Goal: Task Accomplishment & Management: Manage account settings

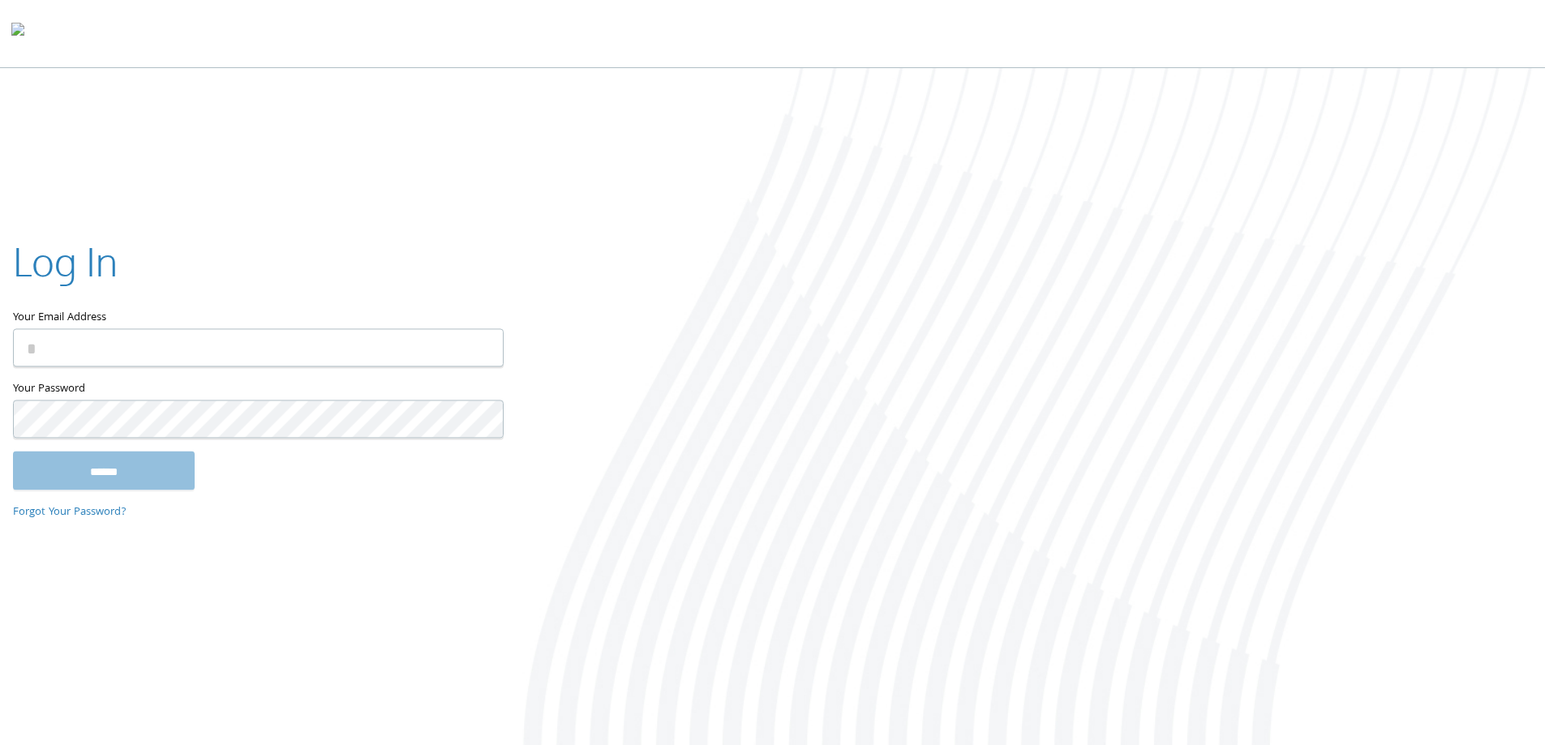
type input "**********"
click at [181, 465] on input "******" at bounding box center [104, 470] width 182 height 39
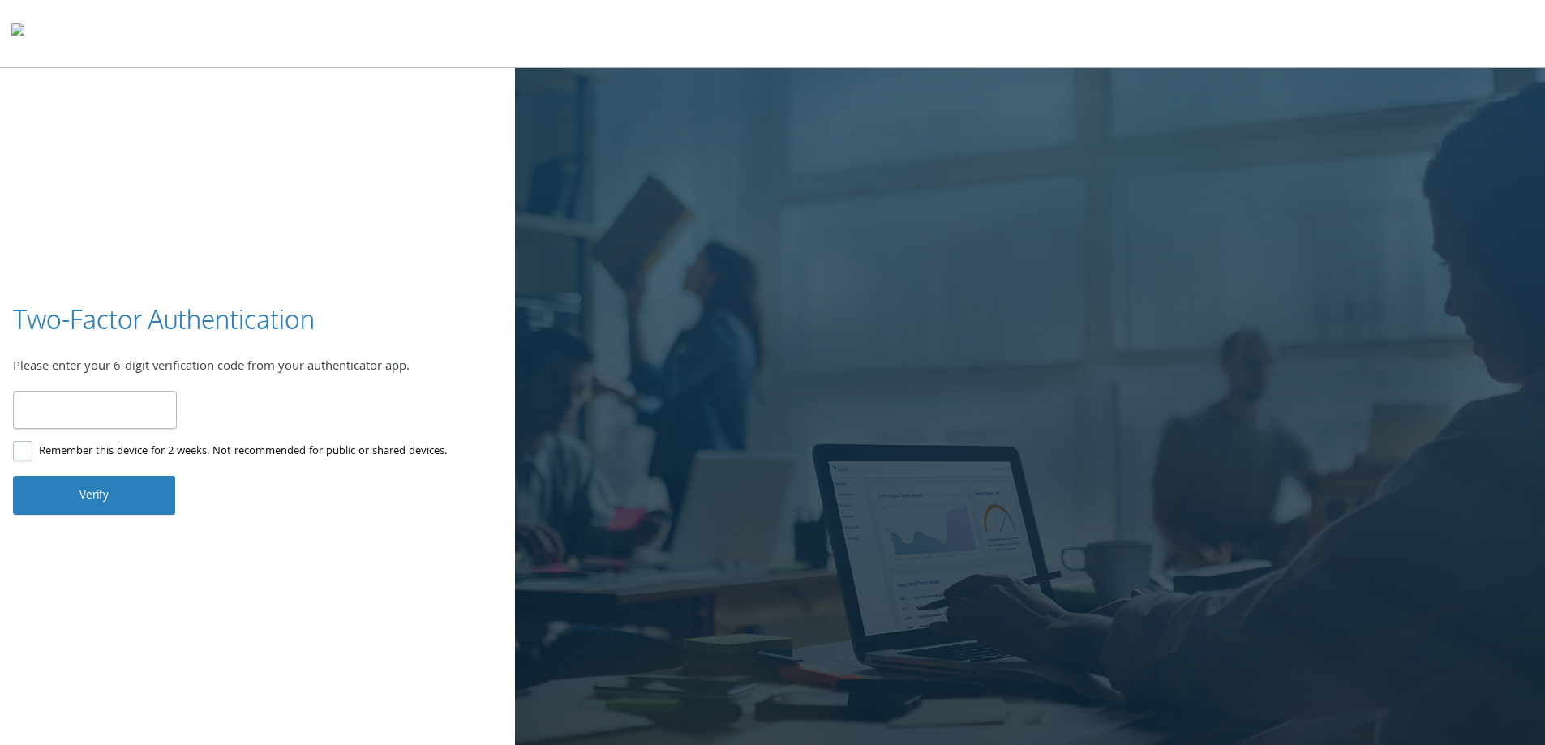
click at [92, 405] on input "number" at bounding box center [95, 410] width 164 height 38
type input "******"
